Goal: Task Accomplishment & Management: Manage account settings

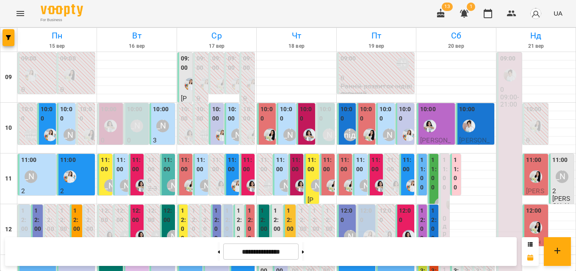
scroll to position [296, 0]
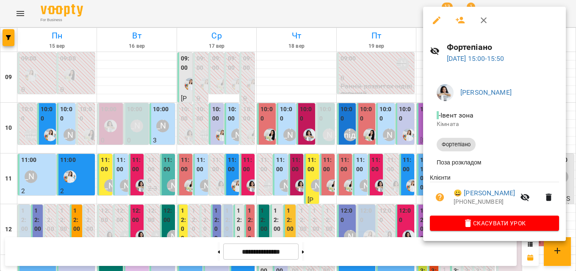
click at [488, 20] on icon "button" at bounding box center [483, 20] width 10 height 10
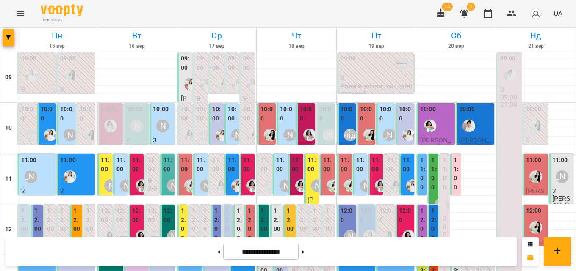
scroll to position [0, 0]
click at [344, 115] on label "10:00" at bounding box center [347, 114] width 14 height 18
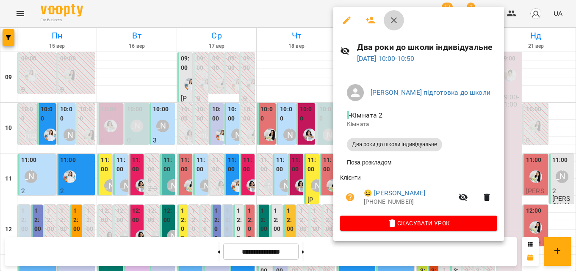
click at [388, 17] on icon "button" at bounding box center [393, 20] width 10 height 10
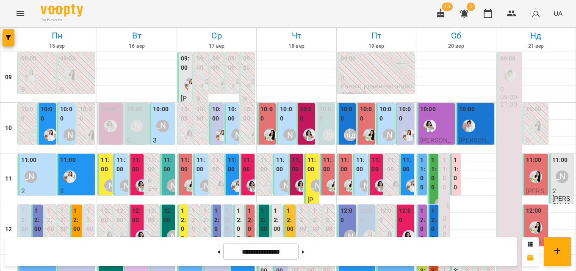
click at [386, 120] on label "10:00" at bounding box center [386, 114] width 14 height 18
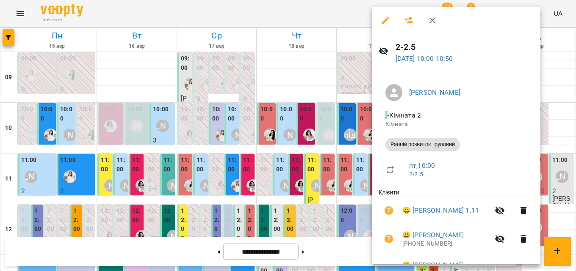
click at [435, 19] on icon "button" at bounding box center [432, 20] width 10 height 10
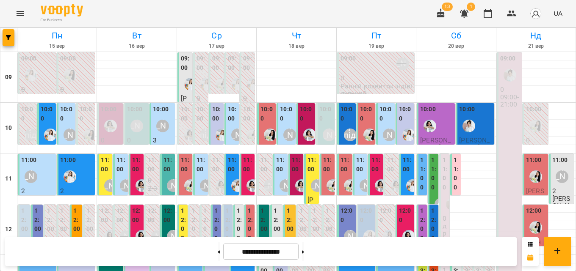
click at [356, 174] on label "11:00" at bounding box center [361, 165] width 10 height 18
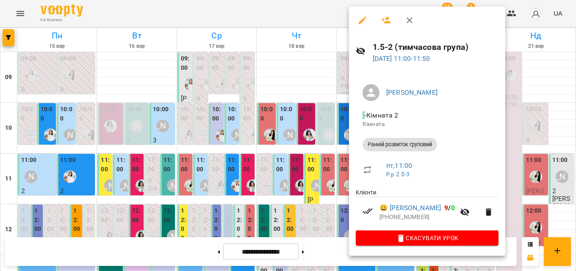
click at [411, 22] on icon "button" at bounding box center [409, 20] width 6 height 6
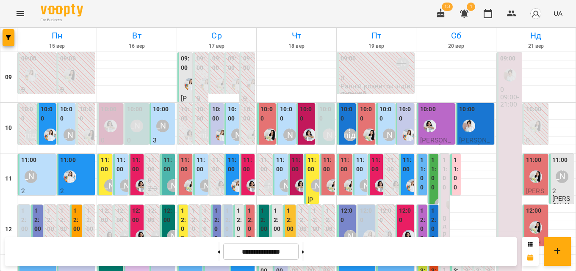
click at [340, 178] on div at bounding box center [349, 185] width 19 height 19
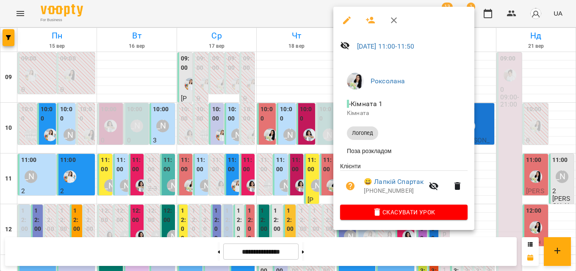
click at [306, 159] on div at bounding box center [288, 135] width 576 height 271
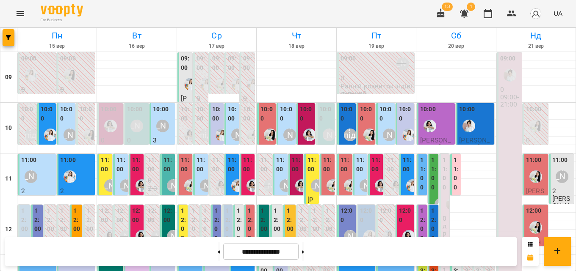
click at [404, 167] on label "11:00" at bounding box center [407, 165] width 10 height 18
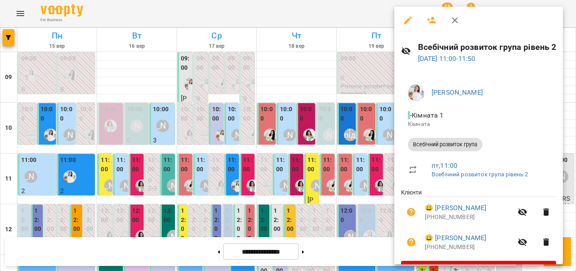
click at [348, 166] on div at bounding box center [288, 135] width 576 height 271
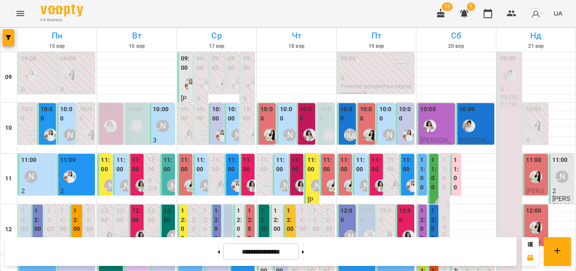
scroll to position [127, 0]
click at [347, 207] on label "12:00" at bounding box center [347, 216] width 14 height 18
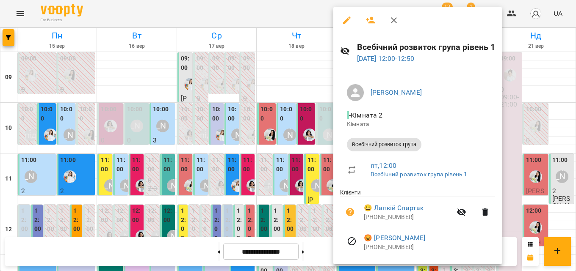
click at [300, 116] on div at bounding box center [288, 135] width 576 height 271
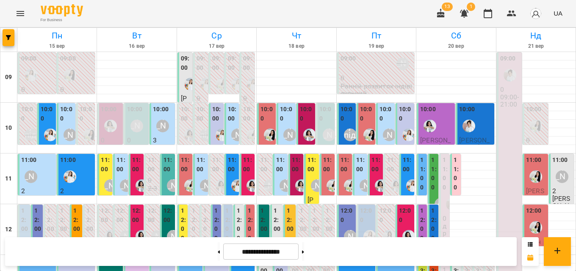
click at [405, 207] on label "12:00" at bounding box center [406, 216] width 14 height 18
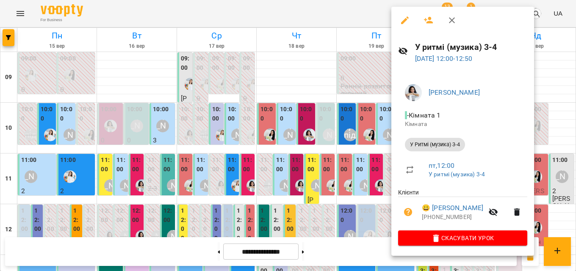
click at [312, 96] on div at bounding box center [288, 135] width 576 height 271
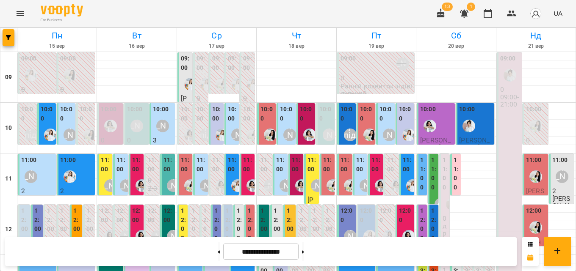
scroll to position [377, 0]
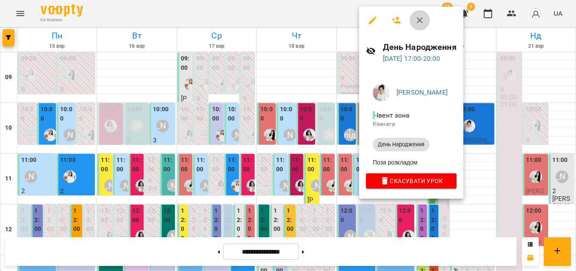
click at [421, 17] on icon "button" at bounding box center [419, 20] width 10 height 10
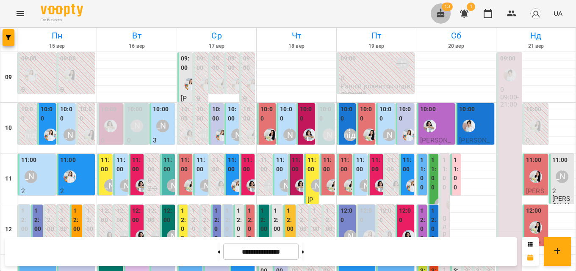
click at [439, 9] on icon "button" at bounding box center [440, 13] width 10 height 10
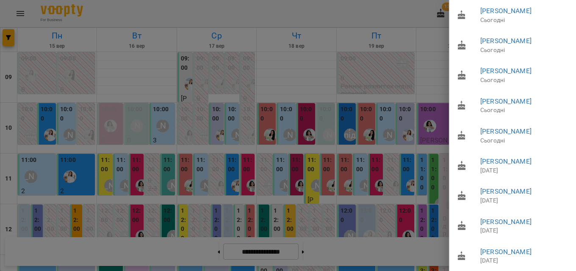
click at [324, 105] on div at bounding box center [288, 135] width 576 height 271
